Goal: Task Accomplishment & Management: Manage account settings

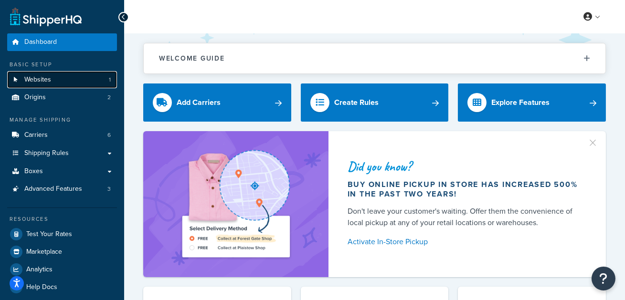
click at [73, 82] on link "Websites 1" at bounding box center [62, 80] width 110 height 18
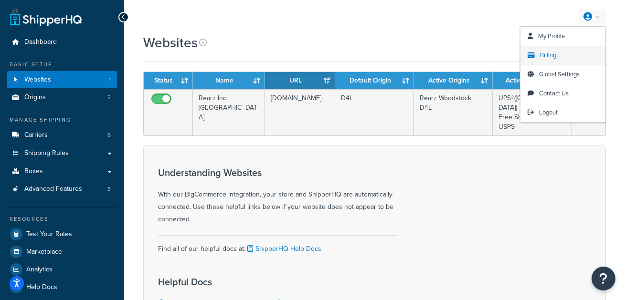
click at [559, 58] on link "Billing" at bounding box center [562, 55] width 85 height 19
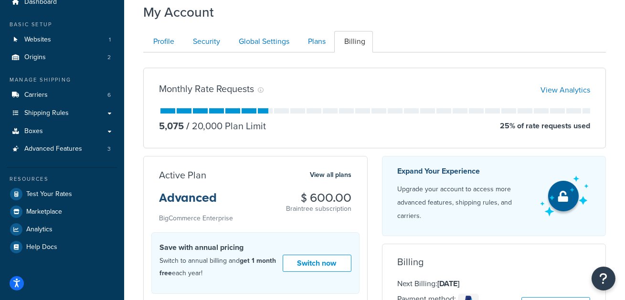
scroll to position [52, 0]
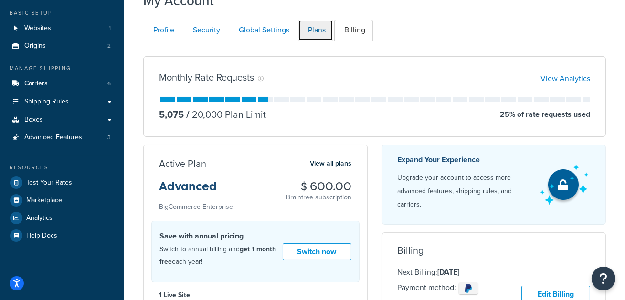
click at [314, 28] on link "Plans" at bounding box center [315, 30] width 35 height 21
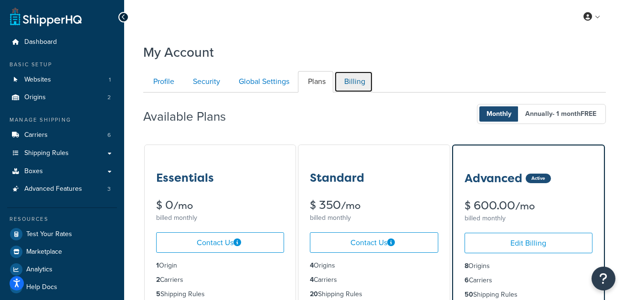
click at [355, 90] on link "Billing" at bounding box center [353, 81] width 39 height 21
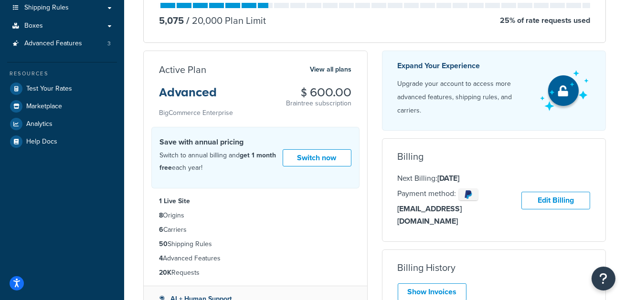
scroll to position [157, 0]
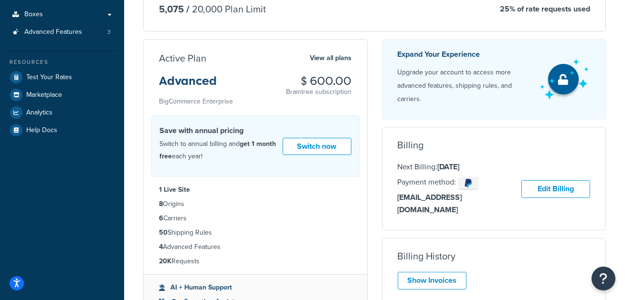
drag, startPoint x: 489, startPoint y: 166, endPoint x: 440, endPoint y: 167, distance: 49.6
click at [440, 167] on p "Next Billing: Sep 25, 2025" at bounding box center [460, 167] width 124 height 12
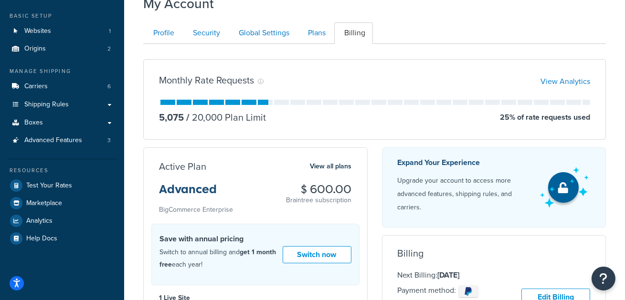
scroll to position [0, 0]
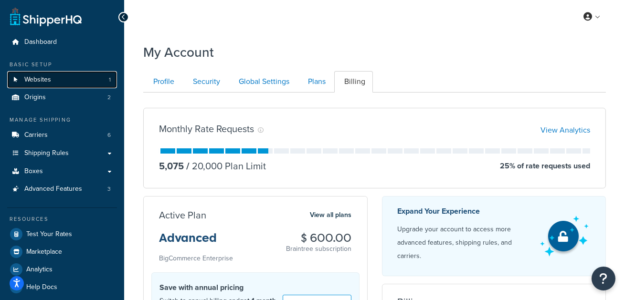
click at [32, 72] on link "Websites 1" at bounding box center [62, 80] width 110 height 18
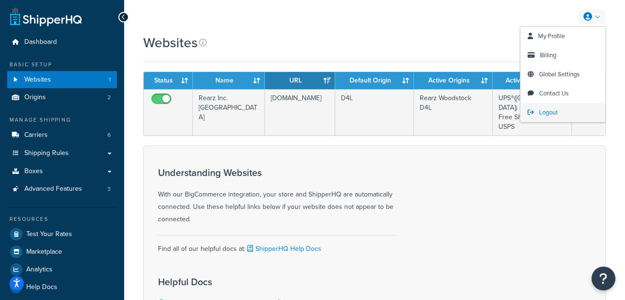
click at [548, 115] on span "Logout" at bounding box center [548, 112] width 19 height 9
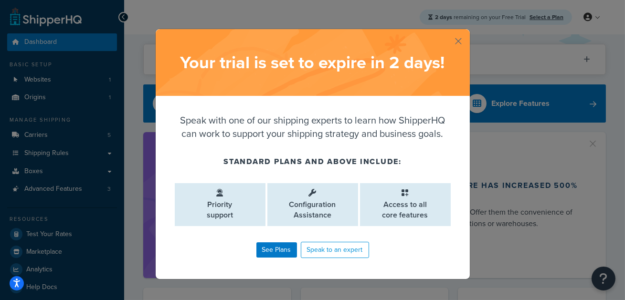
click at [467, 31] on button "button" at bounding box center [468, 30] width 2 height 2
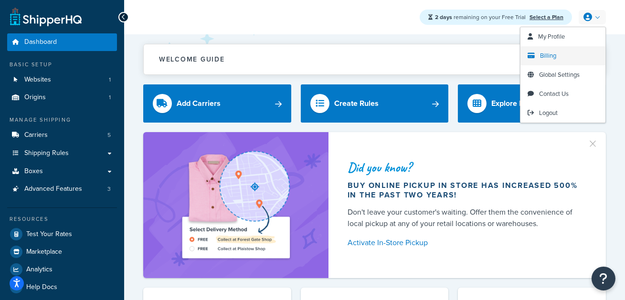
click at [555, 60] on span "Billing" at bounding box center [548, 55] width 16 height 9
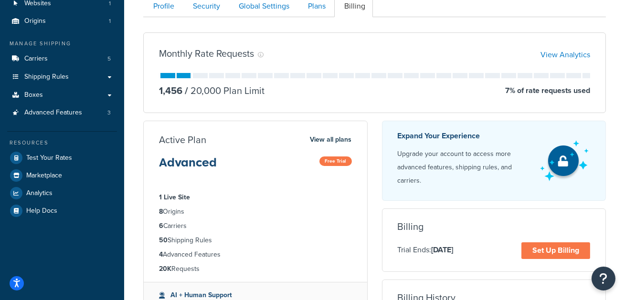
scroll to position [79, 0]
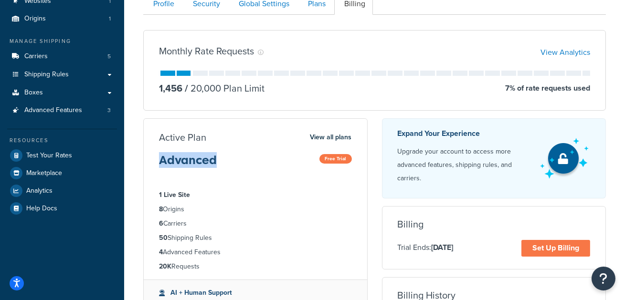
drag, startPoint x: 223, startPoint y: 159, endPoint x: 153, endPoint y: 159, distance: 70.2
click at [153, 159] on div "Active Plan View all plans Advanced Free Trial" at bounding box center [255, 152] width 223 height 43
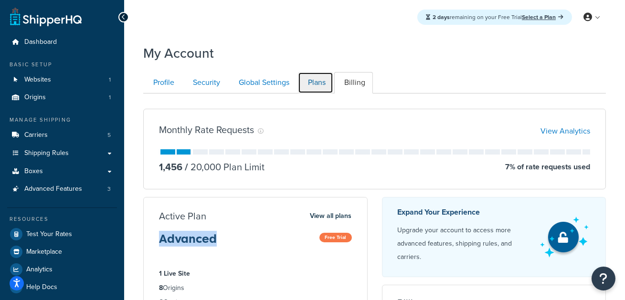
click at [312, 90] on link "Plans" at bounding box center [315, 82] width 35 height 21
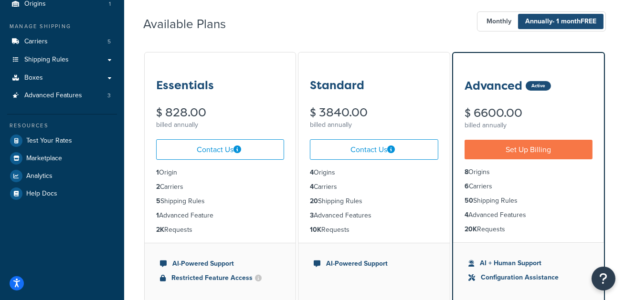
drag, startPoint x: 530, startPoint y: 112, endPoint x: 473, endPoint y: 112, distance: 56.8
click at [473, 112] on div "$ 6600.00" at bounding box center [528, 112] width 128 height 11
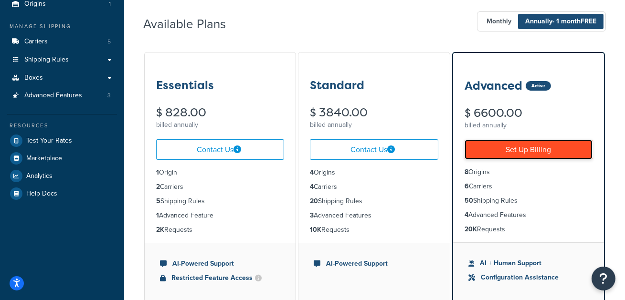
click at [526, 156] on link "Set Up Billing" at bounding box center [528, 150] width 128 height 20
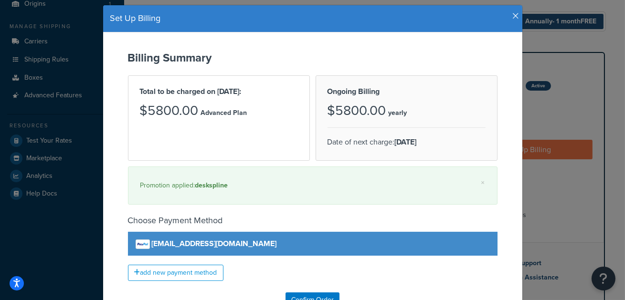
scroll to position [34, 0]
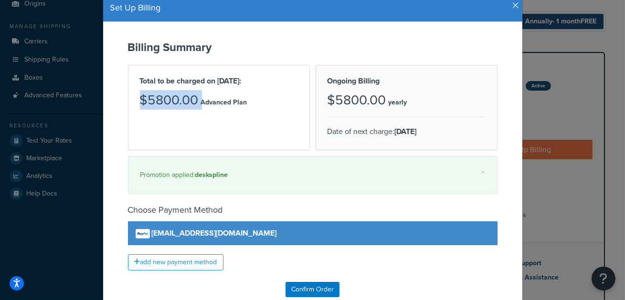
drag, startPoint x: 199, startPoint y: 101, endPoint x: 141, endPoint y: 101, distance: 58.7
click at [141, 101] on div "$5800.00 Advanced Plan" at bounding box center [219, 101] width 158 height 16
